Goal: Task Accomplishment & Management: Use online tool/utility

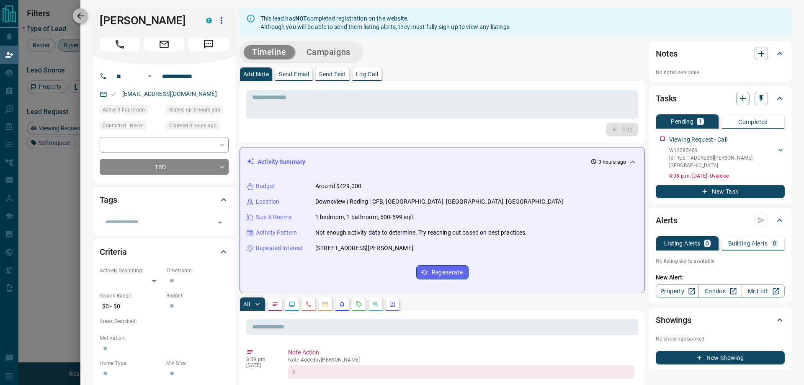
click at [79, 15] on icon "button" at bounding box center [80, 16] width 10 height 10
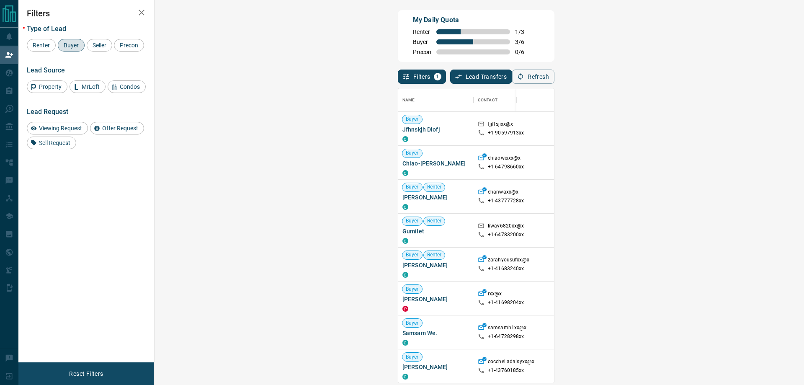
scroll to position [288, 625]
click at [524, 80] on icon "button" at bounding box center [521, 77] width 8 height 8
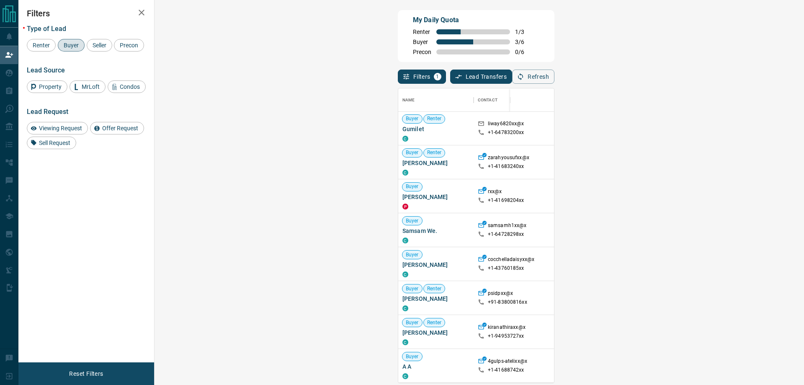
scroll to position [98, 0]
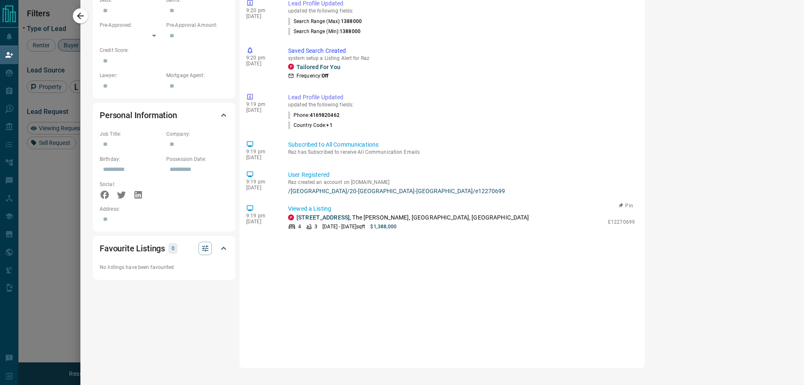
scroll to position [0, 0]
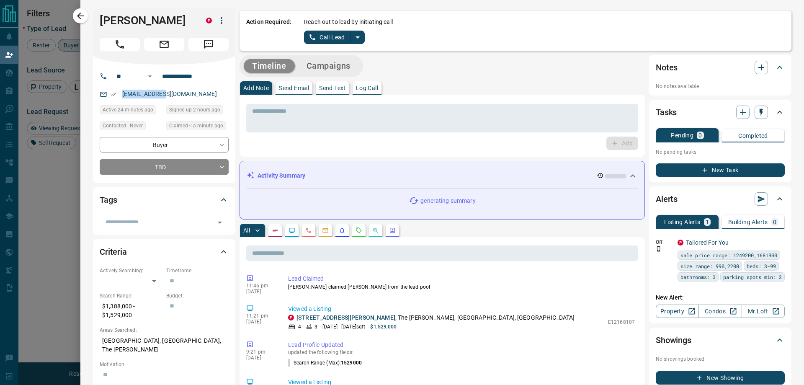
drag, startPoint x: 174, startPoint y: 93, endPoint x: 121, endPoint y: 95, distance: 52.4
click at [121, 95] on div "[EMAIL_ADDRESS][DOMAIN_NAME]" at bounding box center [164, 94] width 129 height 14
copy link "[EMAIL_ADDRESS][DOMAIN_NAME]"
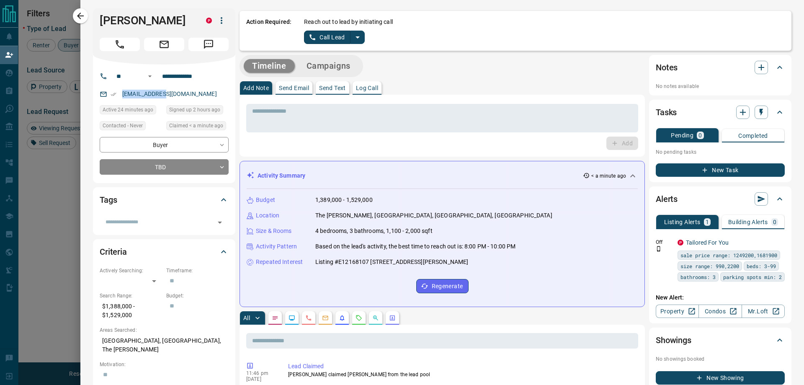
click at [358, 35] on icon "split button" at bounding box center [357, 37] width 10 height 10
click at [338, 62] on li "Log Manual Call" at bounding box center [333, 66] width 51 height 13
click at [325, 32] on button "Log Manual Call" at bounding box center [331, 37] width 55 height 13
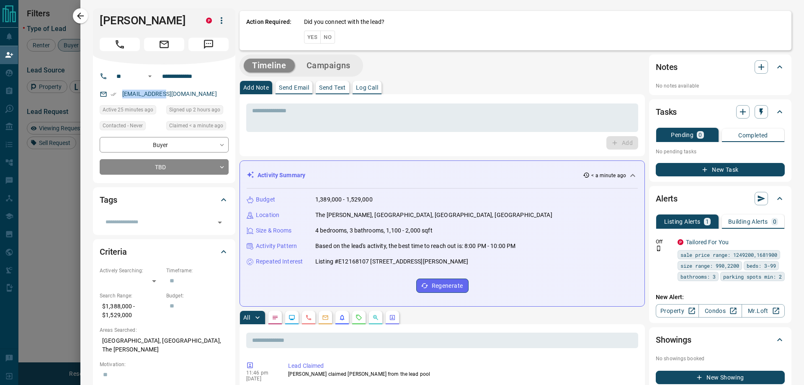
click at [307, 34] on button "Yes" at bounding box center [312, 37] width 17 height 13
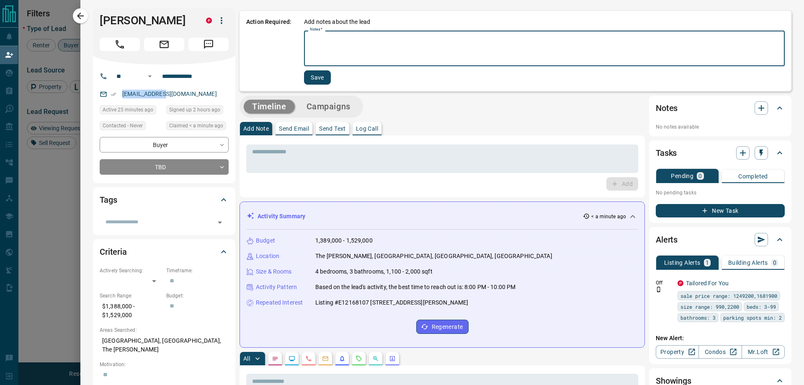
click at [332, 35] on textarea "Notes   *" at bounding box center [544, 48] width 469 height 28
type textarea "*"
click at [318, 75] on button "Save" at bounding box center [317, 77] width 27 height 14
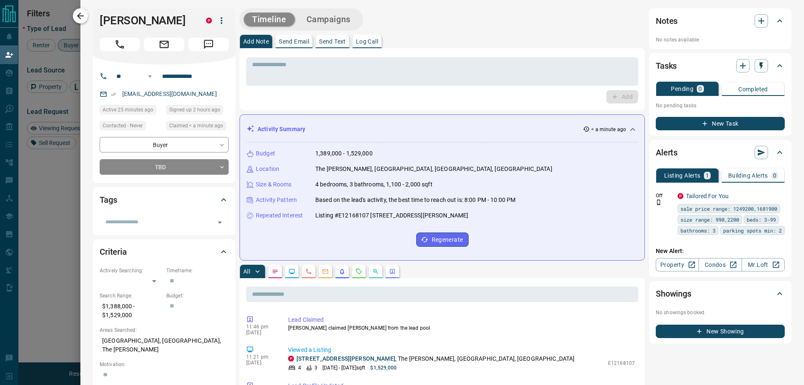
click at [83, 17] on icon "button" at bounding box center [80, 16] width 10 height 10
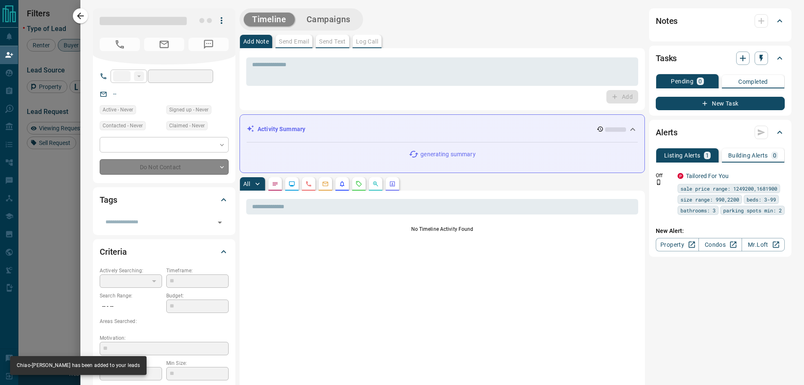
type input "**"
type input "**********"
type input "**"
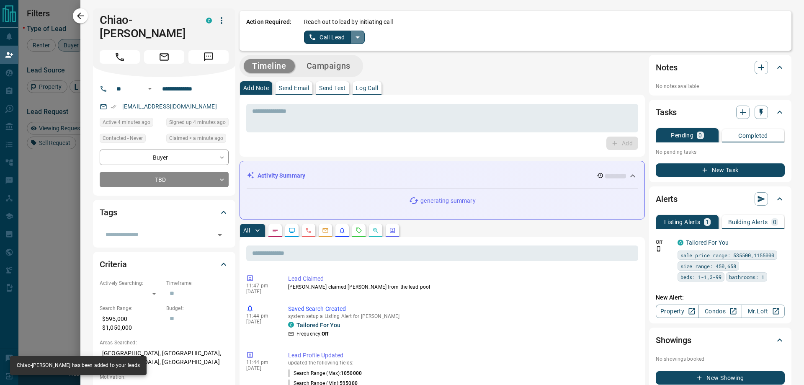
drag, startPoint x: 356, startPoint y: 37, endPoint x: 355, endPoint y: 42, distance: 4.7
click at [356, 38] on icon "split button" at bounding box center [357, 37] width 4 height 2
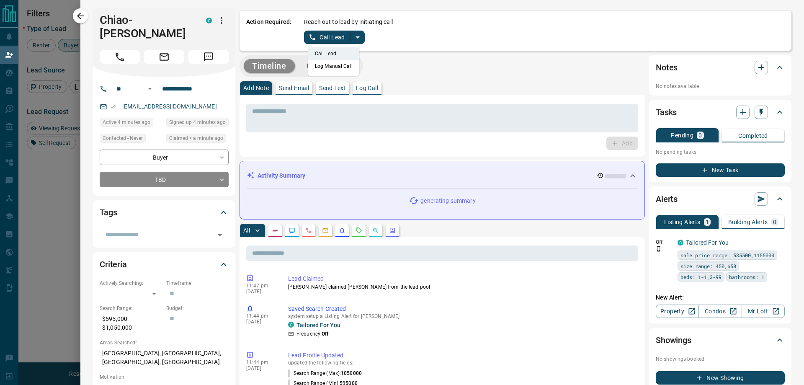
click at [327, 67] on li "Log Manual Call" at bounding box center [333, 66] width 51 height 13
click at [323, 37] on button "Log Manual Call" at bounding box center [331, 37] width 55 height 13
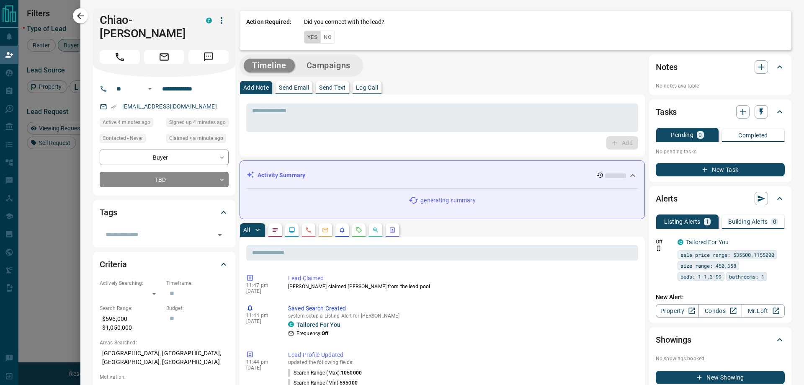
click at [315, 36] on button "Yes" at bounding box center [312, 37] width 17 height 13
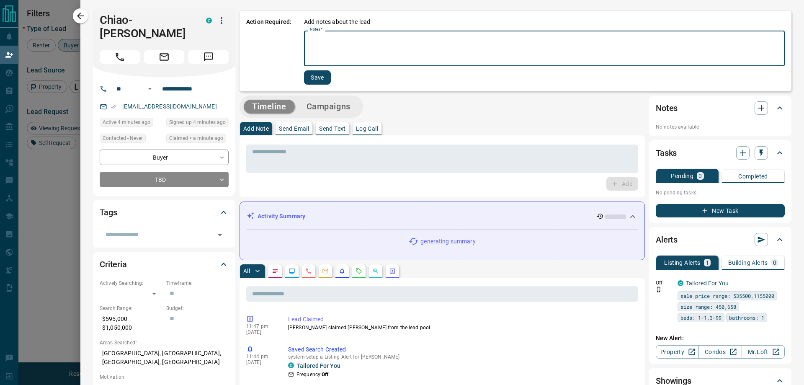
drag, startPoint x: 332, startPoint y: 33, endPoint x: 342, endPoint y: 40, distance: 11.4
click at [342, 35] on textarea "Notes   *" at bounding box center [544, 48] width 469 height 28
type textarea "*"
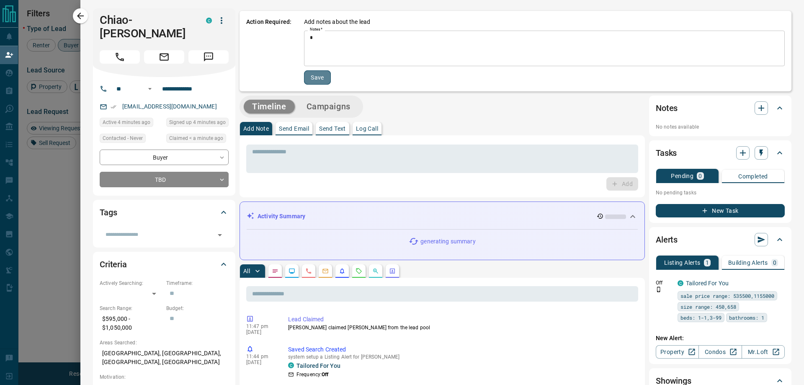
click at [321, 77] on button "Save" at bounding box center [317, 77] width 27 height 14
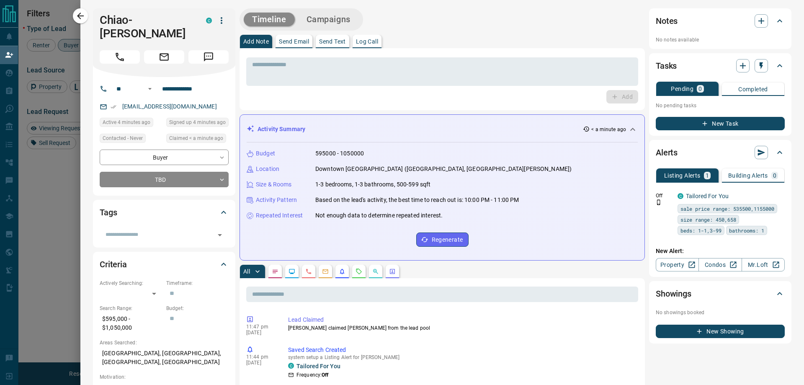
click at [326, 21] on button "Campaigns" at bounding box center [328, 20] width 61 height 14
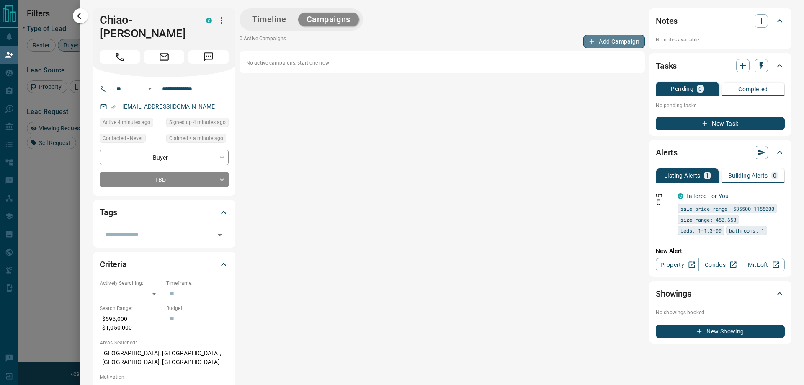
click at [603, 43] on button "Add Campaign" at bounding box center [614, 41] width 62 height 13
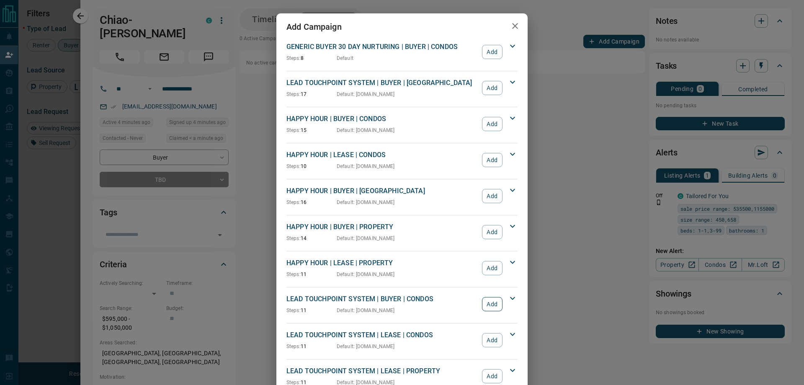
click at [496, 303] on button "Add" at bounding box center [492, 304] width 21 height 14
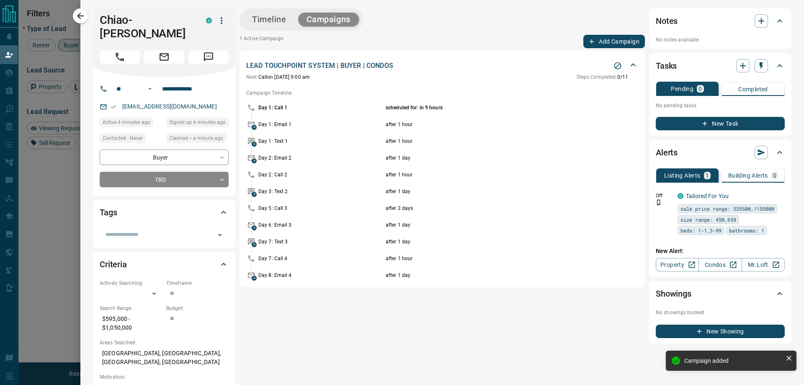
drag, startPoint x: 80, startPoint y: 17, endPoint x: 463, endPoint y: 58, distance: 385.6
click at [80, 17] on icon "button" at bounding box center [80, 16] width 10 height 10
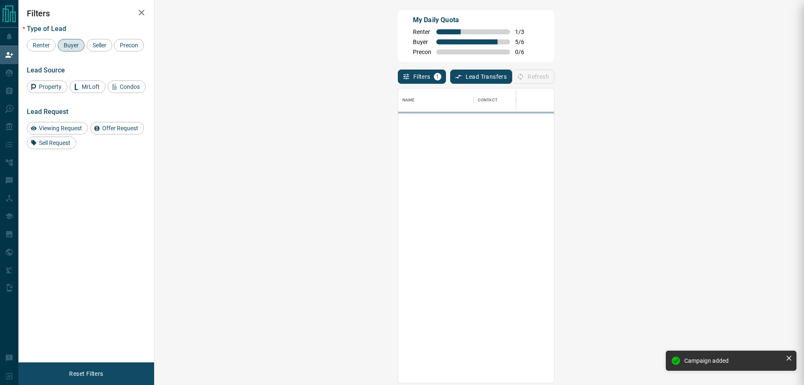
scroll to position [288, 625]
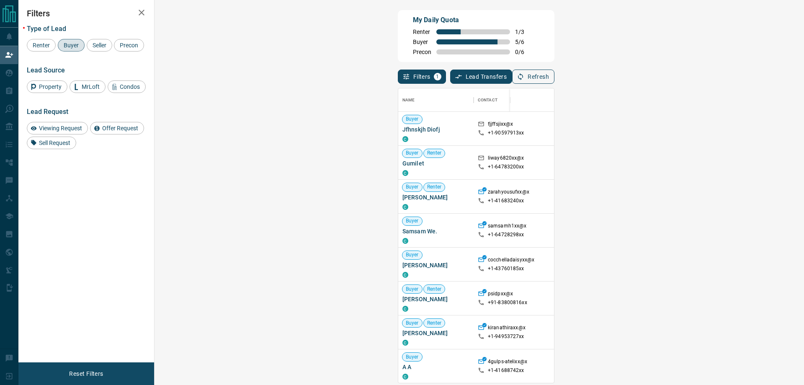
click at [554, 81] on button "Refresh" at bounding box center [533, 76] width 42 height 14
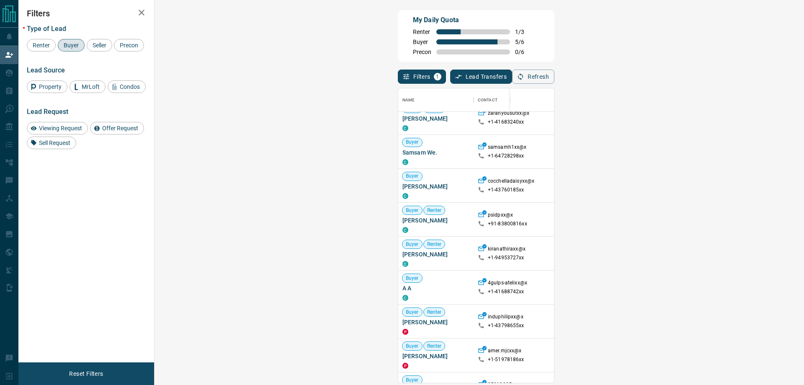
scroll to position [98, 0]
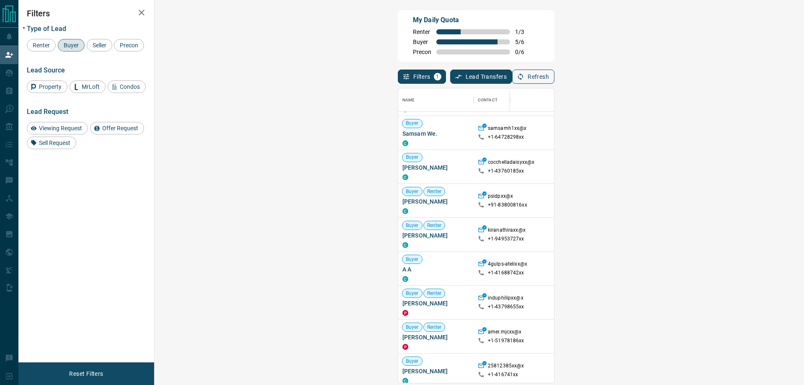
click at [554, 77] on button "Refresh" at bounding box center [533, 76] width 42 height 14
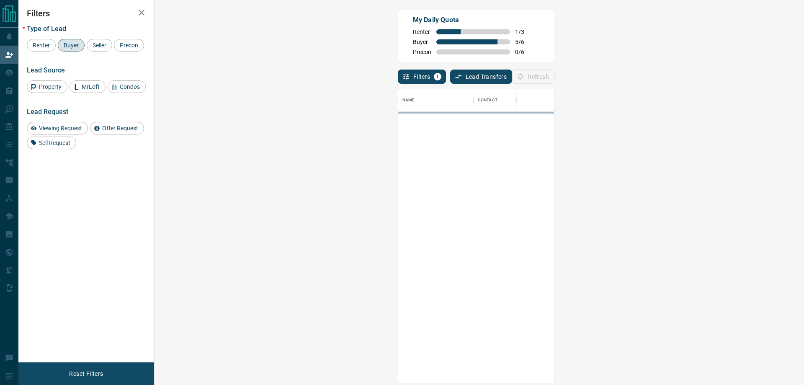
scroll to position [288, 625]
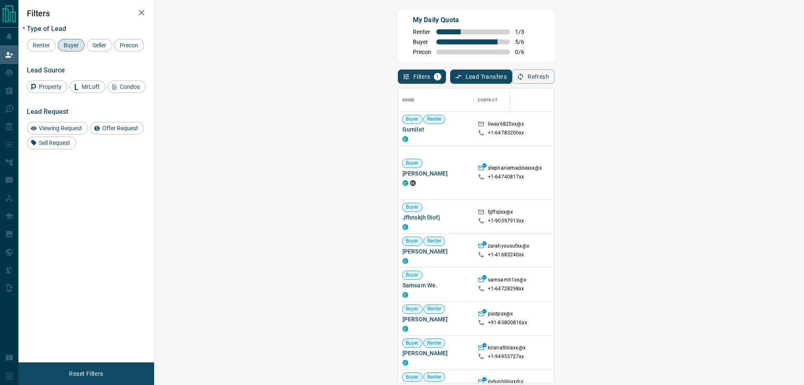
drag, startPoint x: 766, startPoint y: 77, endPoint x: 653, endPoint y: 35, distance: 120.1
click at [556, 35] on div "My Daily Quota Renter 1 / 3 Buyer 5 / 6 Precon 0 / 6 Filters 1 Lead Transfers 0…" at bounding box center [476, 162] width 160 height 308
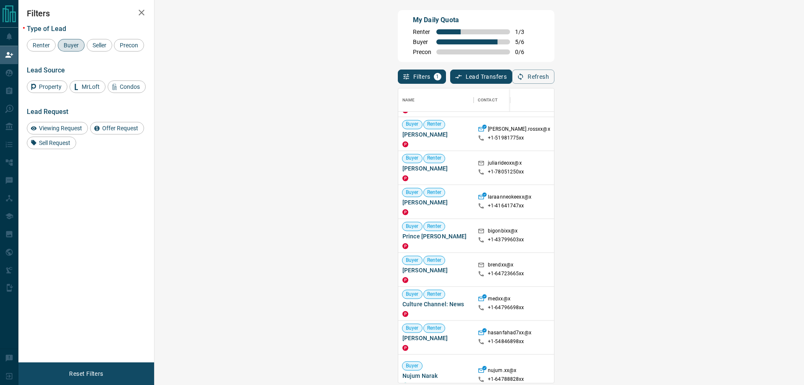
scroll to position [1297, 0]
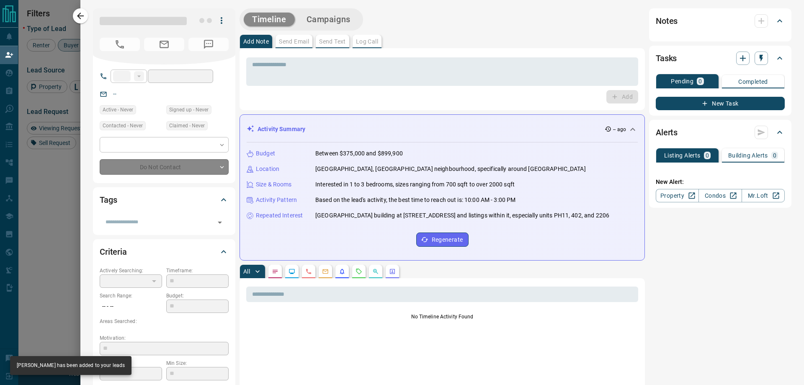
type input "**"
type input "**********"
type input "**"
type input "*********"
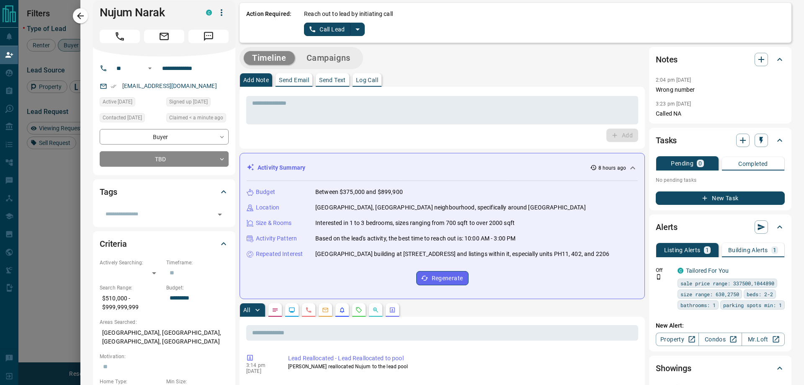
scroll to position [0, 0]
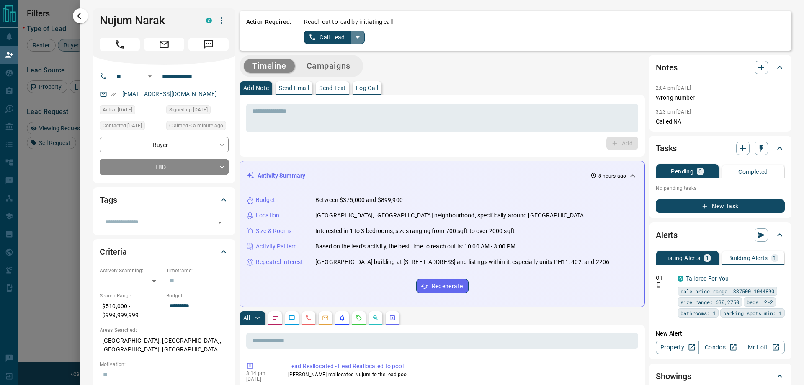
click at [358, 35] on icon "split button" at bounding box center [357, 37] width 10 height 10
click at [339, 68] on li "Log Manual Call" at bounding box center [333, 66] width 51 height 13
click at [319, 33] on button "Log Manual Call" at bounding box center [331, 37] width 55 height 13
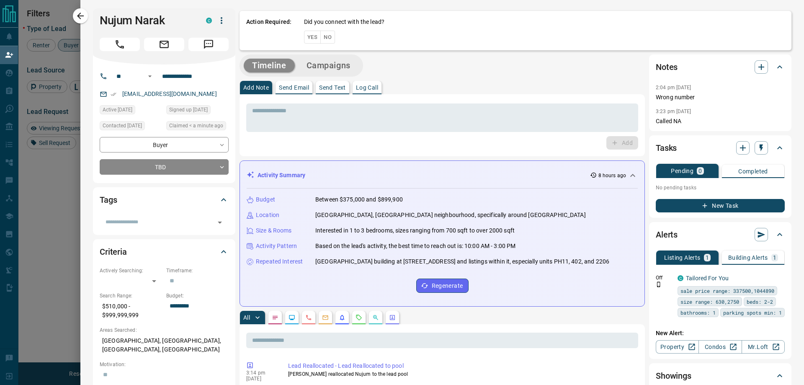
click at [314, 35] on button "Yes" at bounding box center [312, 37] width 17 height 13
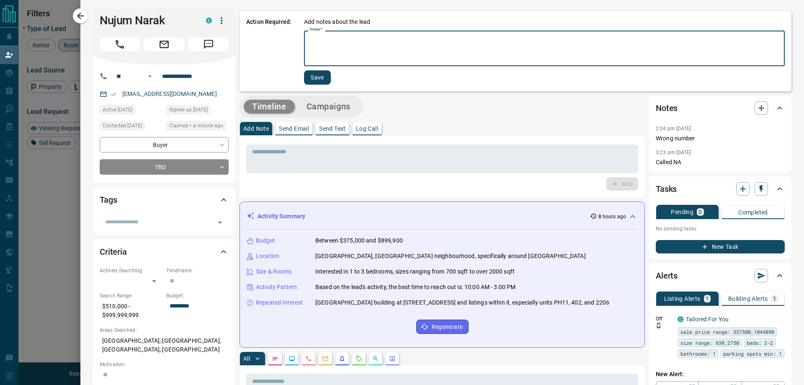
click at [321, 39] on textarea "Notes   *" at bounding box center [544, 48] width 469 height 28
type textarea "*"
click at [317, 77] on button "Save" at bounding box center [317, 77] width 27 height 14
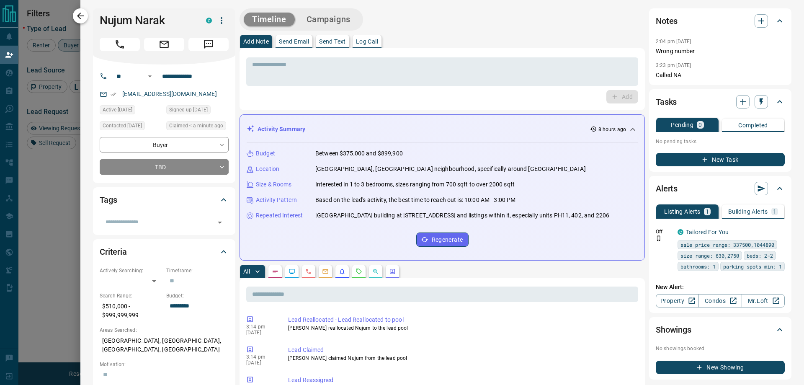
click at [79, 15] on icon "button" at bounding box center [80, 16] width 7 height 7
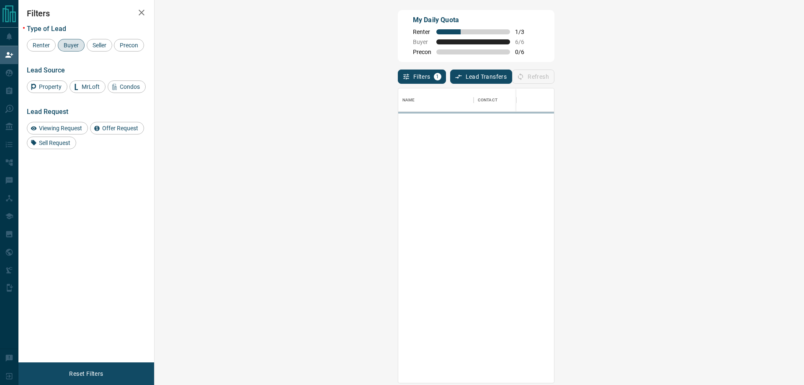
scroll to position [288, 625]
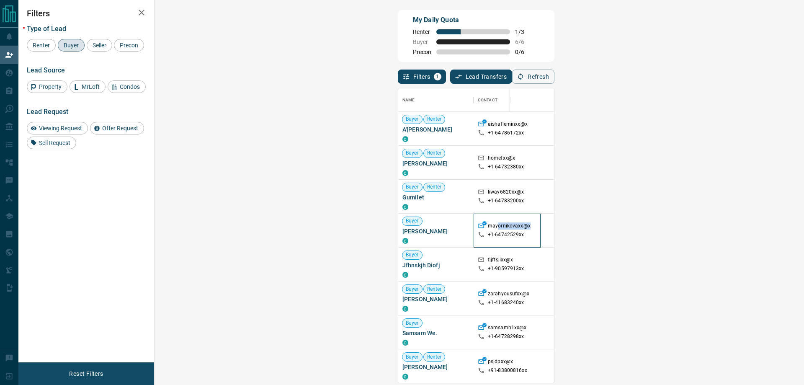
drag, startPoint x: 260, startPoint y: 228, endPoint x: 298, endPoint y: 226, distance: 38.6
click at [478, 226] on div "mayornikovaxx@x" at bounding box center [507, 226] width 59 height 9
click at [708, 231] on div at bounding box center [746, 230] width 77 height 34
click at [554, 78] on button "Refresh" at bounding box center [533, 76] width 42 height 14
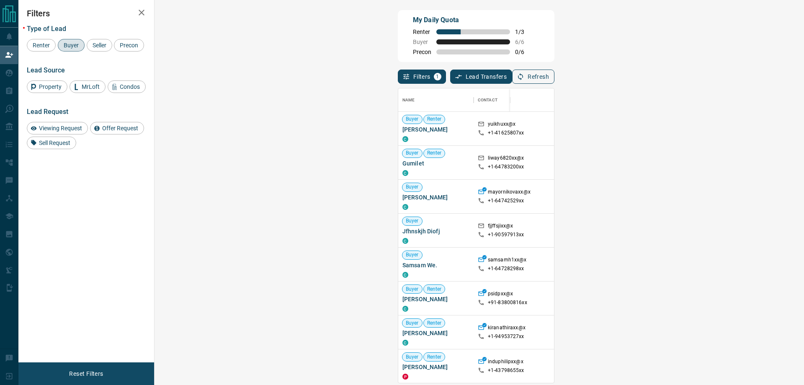
click at [554, 78] on button "Refresh" at bounding box center [533, 76] width 42 height 14
